Goal: Find contact information: Find contact information

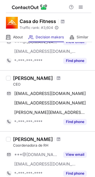
scroll to position [59, 0]
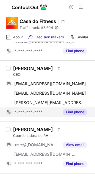
click at [77, 112] on button "Find phone" at bounding box center [74, 112] width 23 height 6
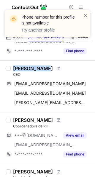
drag, startPoint x: 14, startPoint y: 69, endPoint x: 45, endPoint y: 70, distance: 31.4
click at [45, 70] on div "[PERSON_NAME]" at bounding box center [52, 69] width 78 height 6
copy div "[PERSON_NAME]"
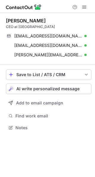
scroll to position [124, 95]
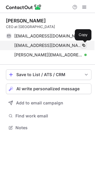
click at [82, 44] on span at bounding box center [83, 45] width 5 height 5
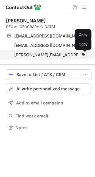
click at [84, 54] on span at bounding box center [83, 55] width 5 height 5
